Goal: Information Seeking & Learning: Learn about a topic

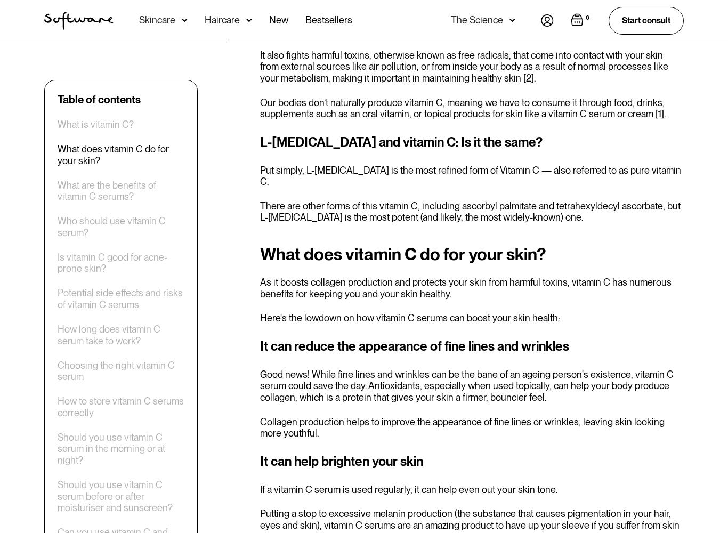
scroll to position [648, 0]
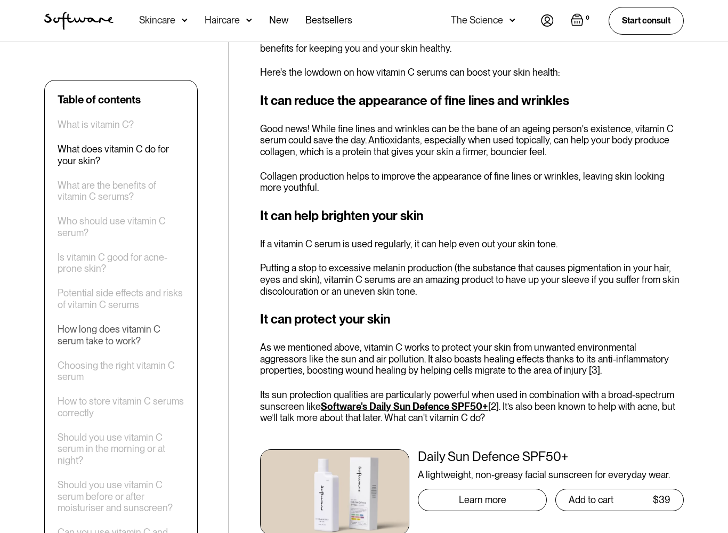
click at [167, 330] on div "How long does vitamin C serum take to work?" at bounding box center [121, 334] width 127 height 23
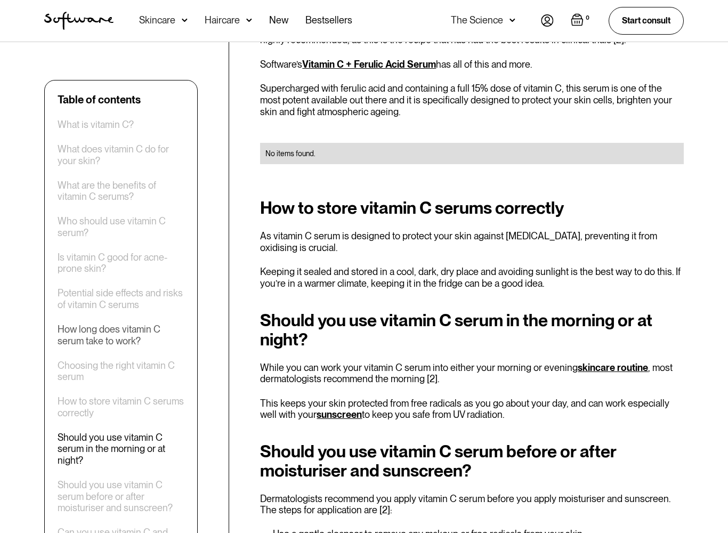
scroll to position [2187, 0]
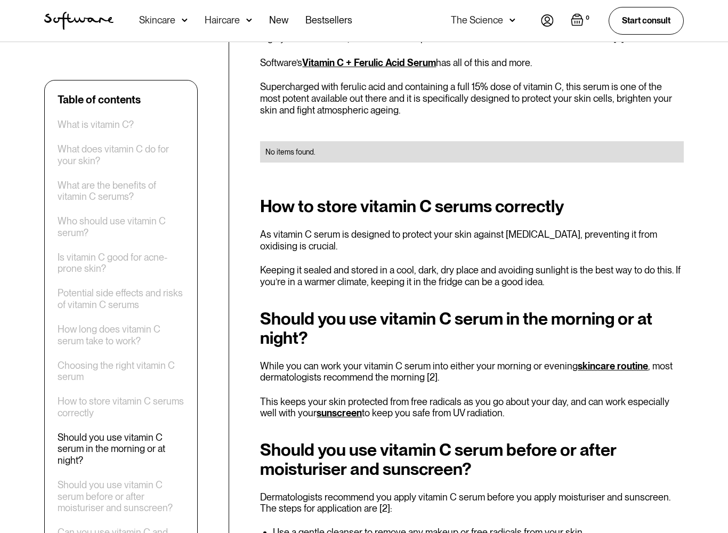
click at [249, 321] on div "Table of contents What is vitamin C? What does vitamin C do for your skin? What…" at bounding box center [363, 68] width 665 height 3743
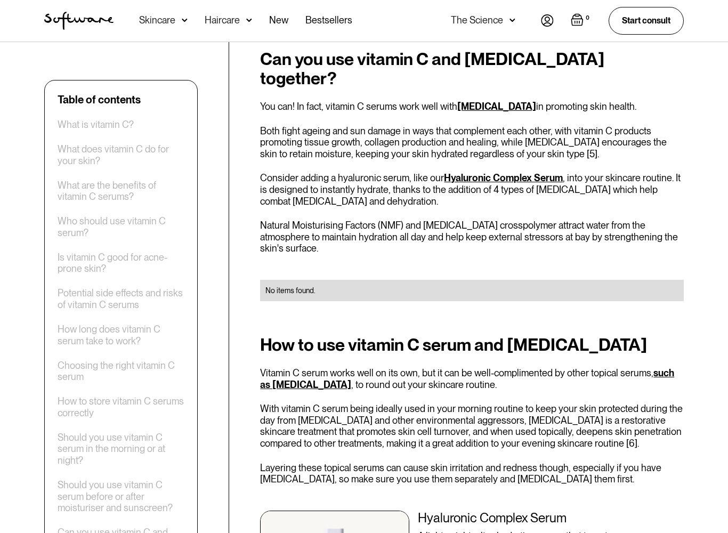
scroll to position [2737, 0]
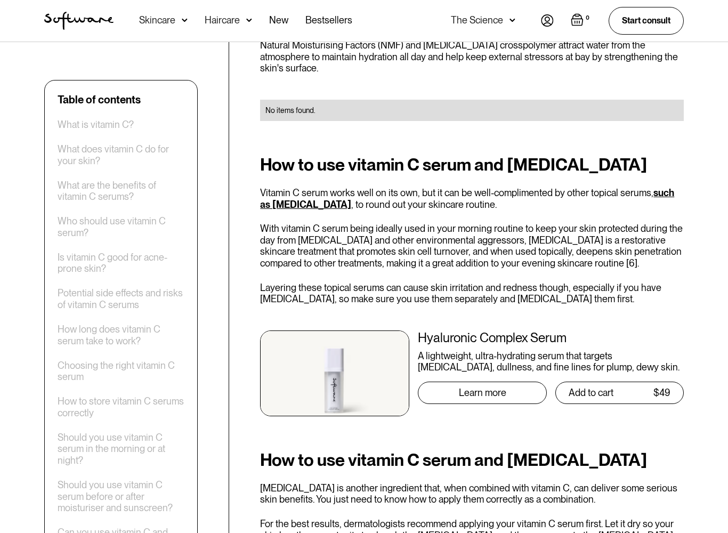
scroll to position [2918, 0]
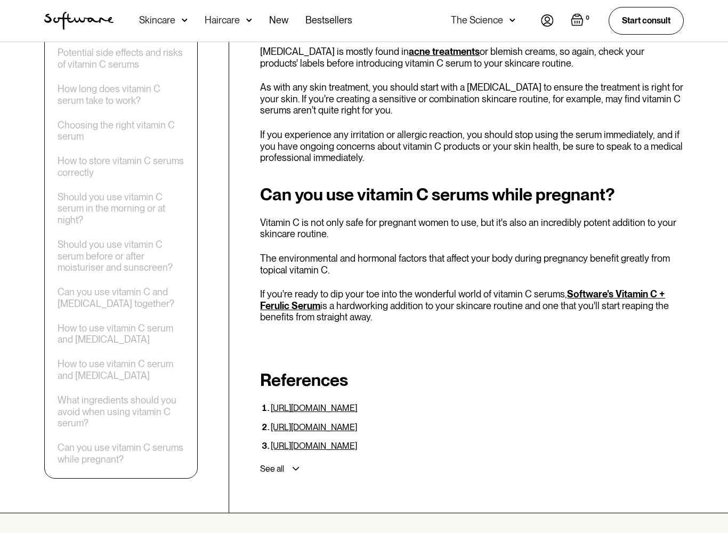
scroll to position [3649, 0]
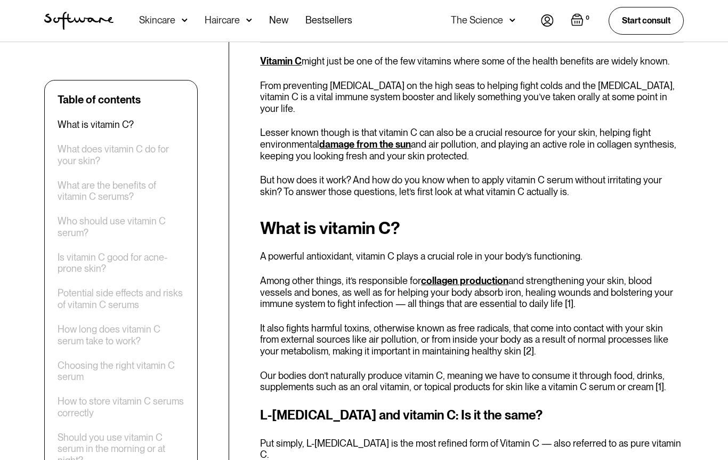
scroll to position [375, 0]
